Goal: Information Seeking & Learning: Learn about a topic

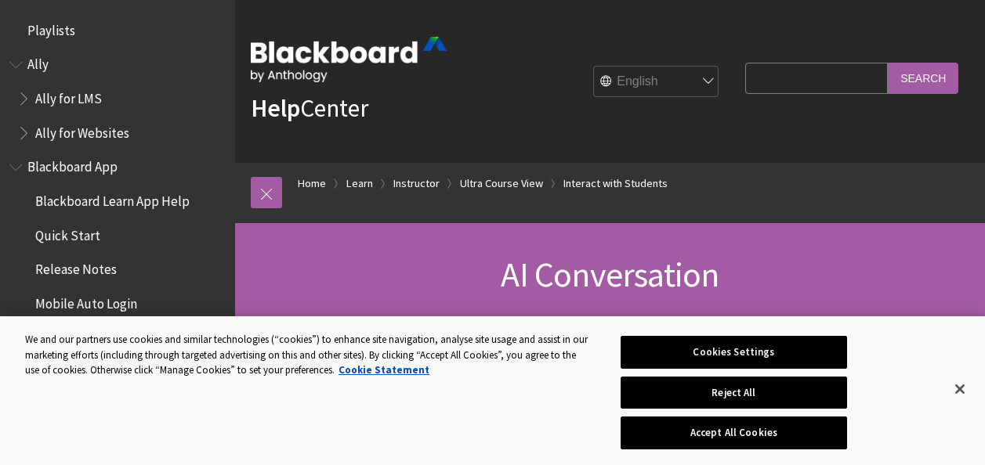
scroll to position [2283, 0]
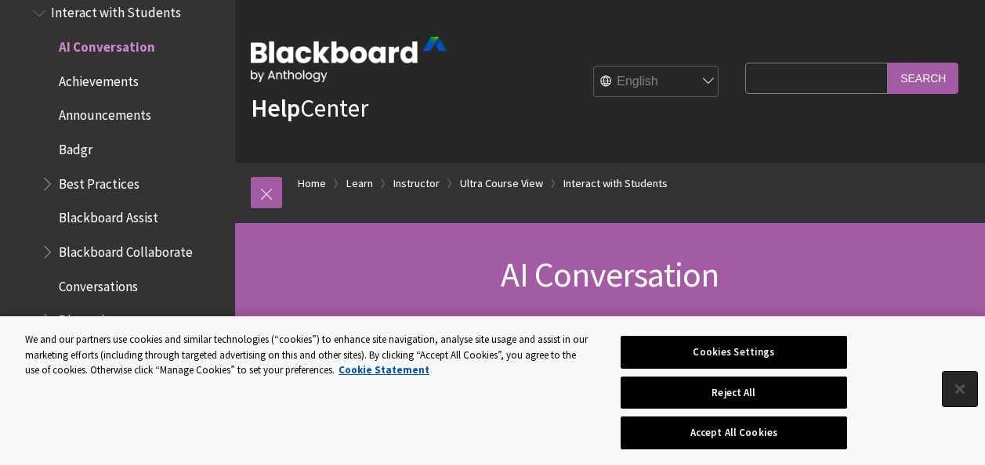
click at [970, 382] on button "Close" at bounding box center [960, 389] width 34 height 34
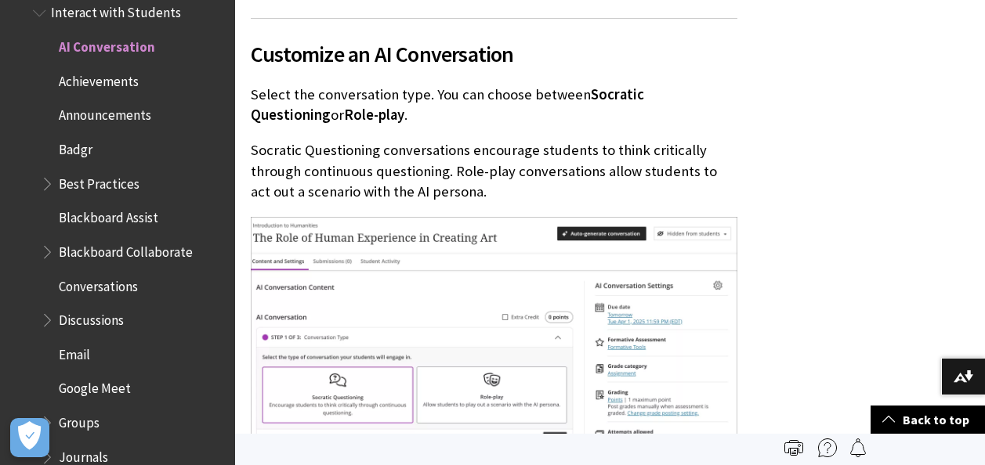
scroll to position [1946, 0]
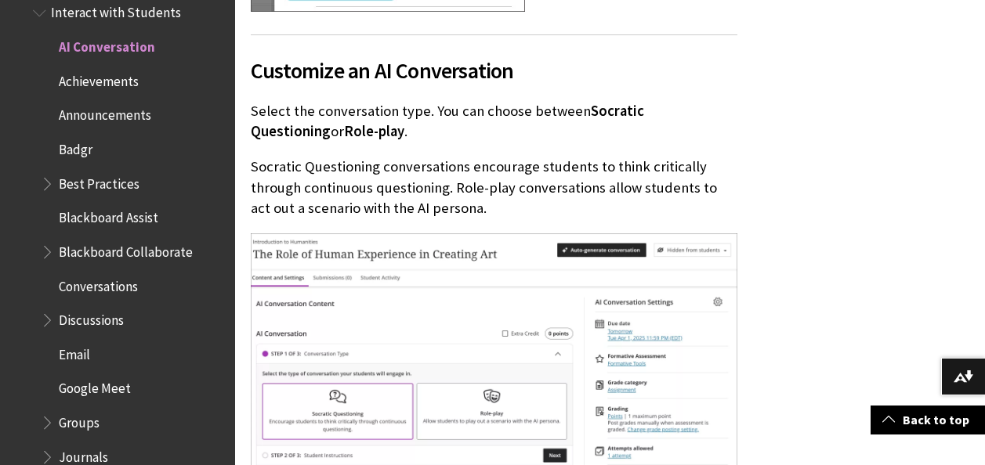
scroll to position [1931, 0]
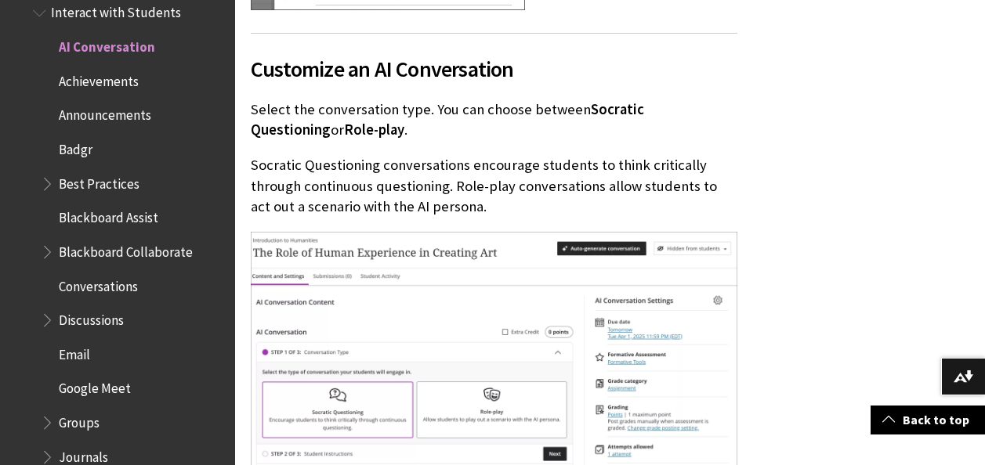
drag, startPoint x: 456, startPoint y: 186, endPoint x: 458, endPoint y: 211, distance: 25.1
click at [458, 211] on p "Socratic Questioning conversations encourage students to think critically throu…" at bounding box center [494, 186] width 487 height 62
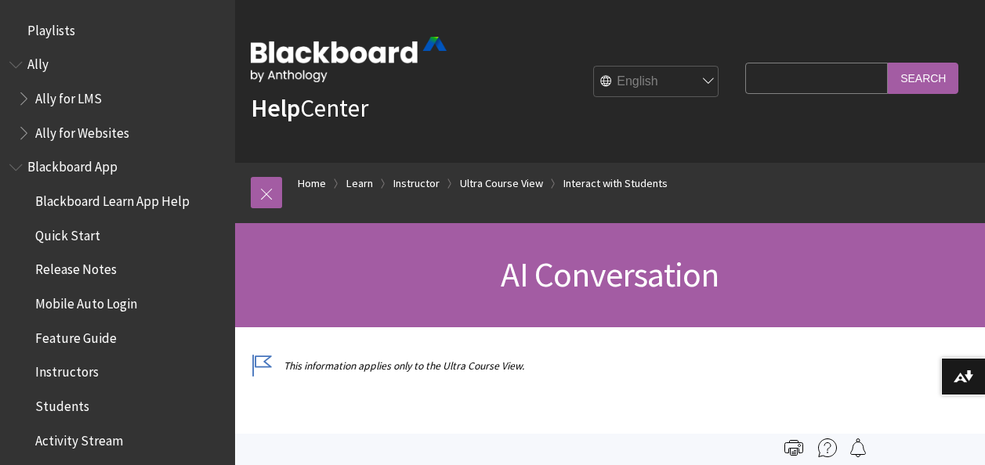
scroll to position [2283, 0]
